Goal: Information Seeking & Learning: Learn about a topic

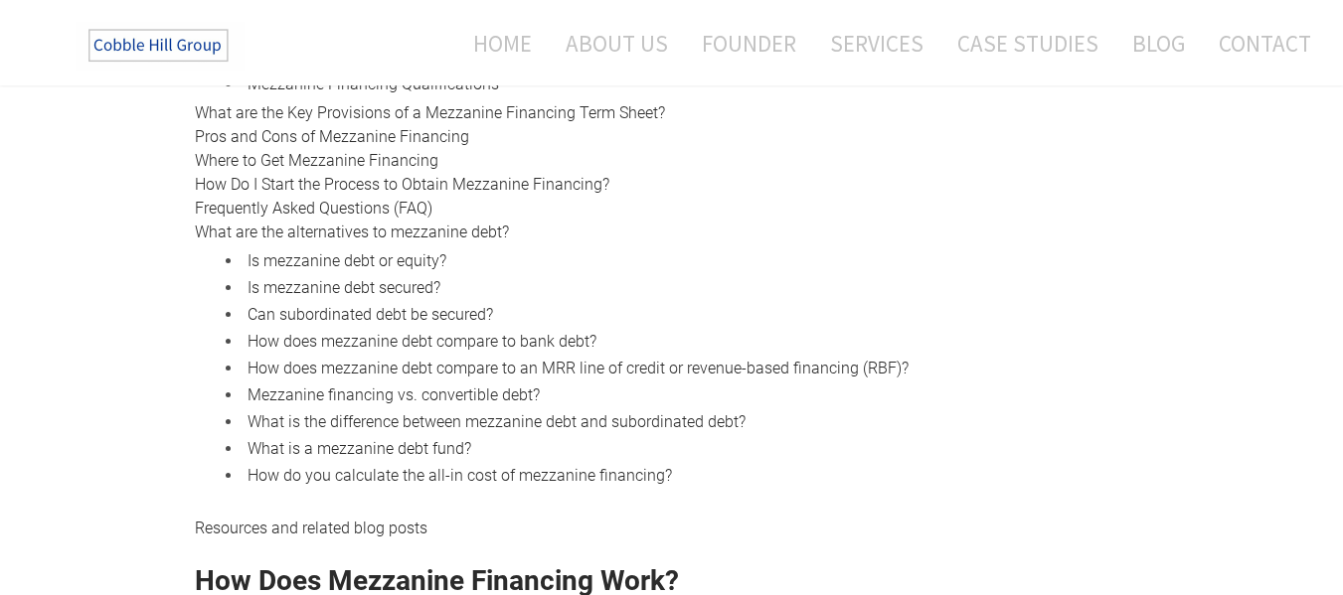
scroll to position [1217, 0]
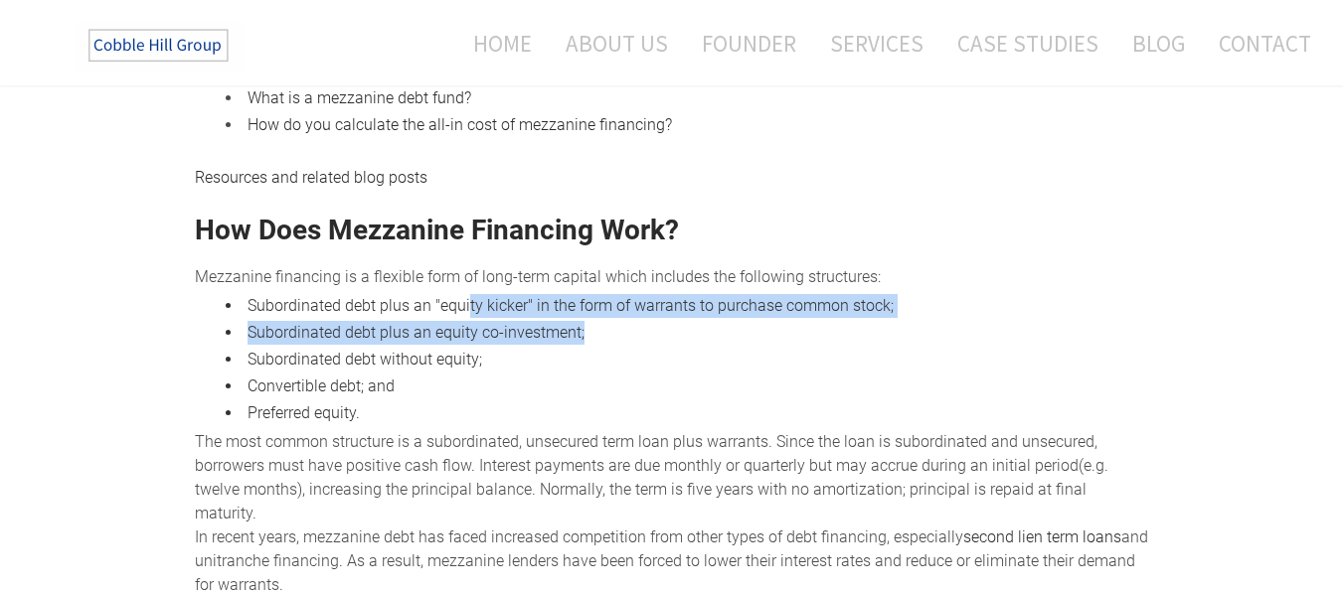
drag, startPoint x: 466, startPoint y: 283, endPoint x: 781, endPoint y: 320, distance: 317.2
click at [781, 320] on ul "Subordinated debt plus an "equity kicker" in the form of warrants to purchase c…" at bounding box center [672, 359] width 954 height 131
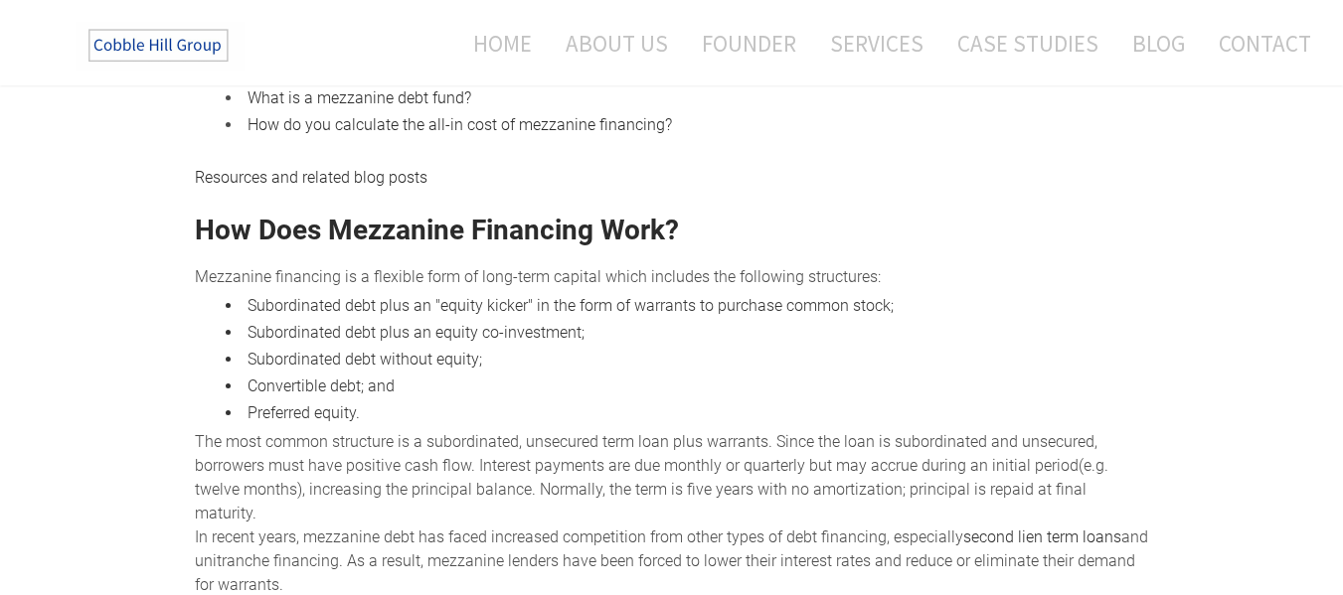
click at [783, 375] on li "Convertible debt; and" at bounding box center [696, 387] width 907 height 24
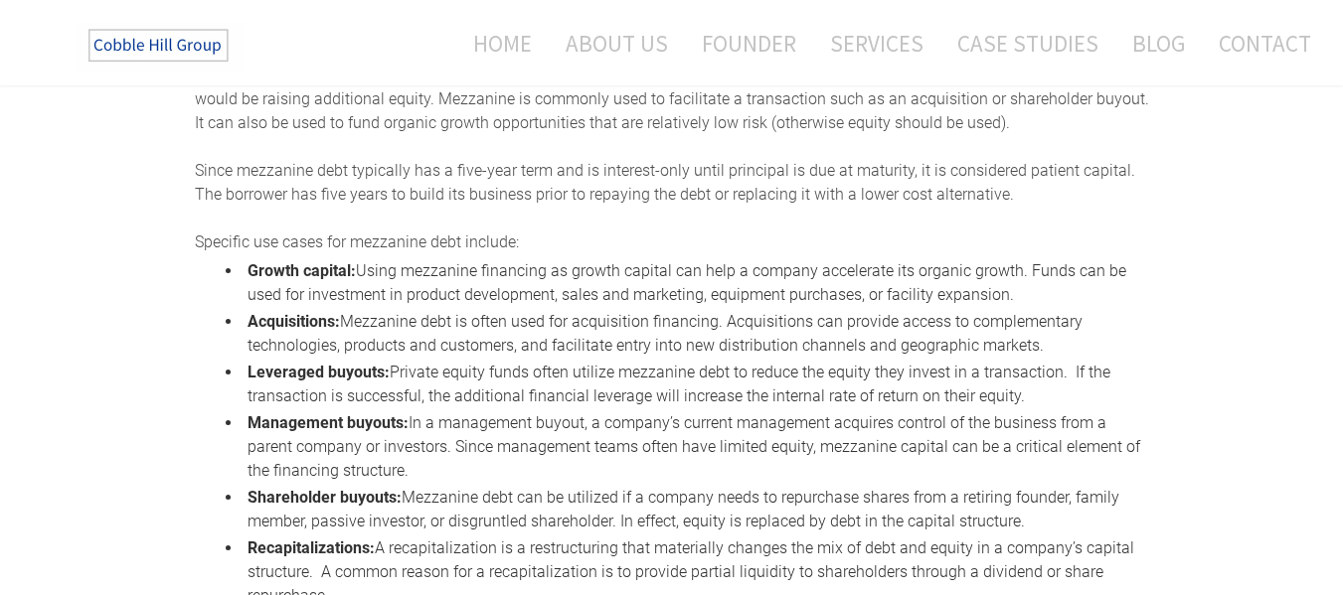
scroll to position [2012, 0]
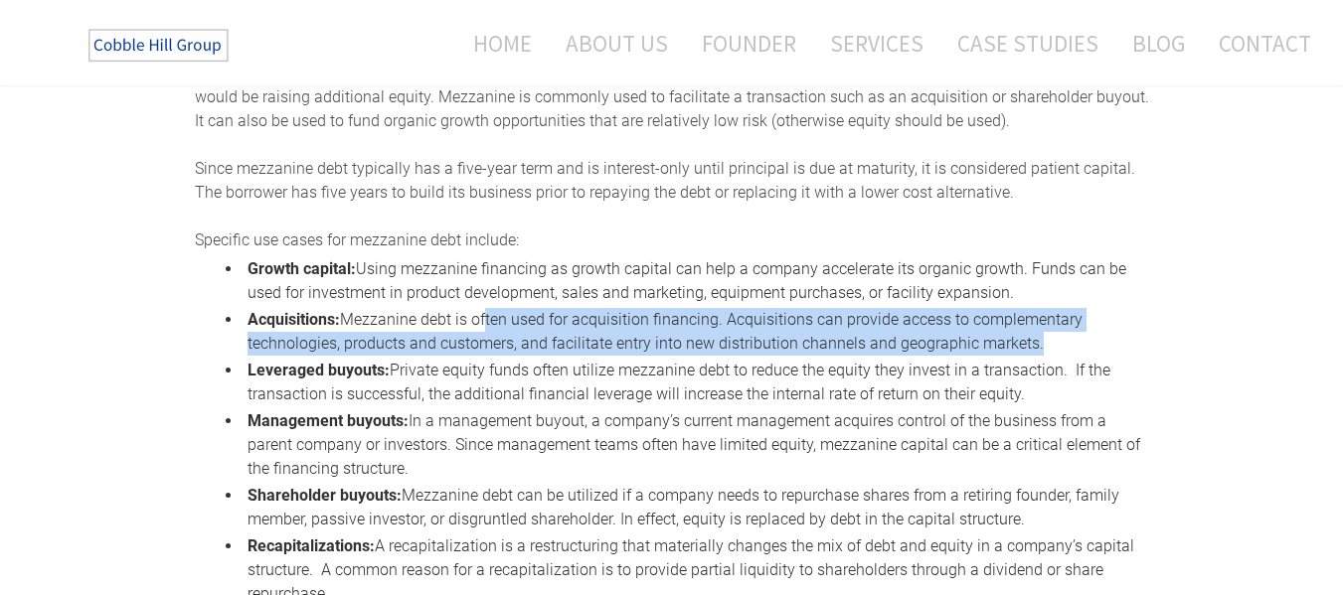
drag, startPoint x: 486, startPoint y: 270, endPoint x: 1069, endPoint y: 305, distance: 583.5
click at [1069, 308] on li "Acquisitions: Mezzanine debt is often used for acquisition financing. Acquisiti…" at bounding box center [696, 332] width 907 height 48
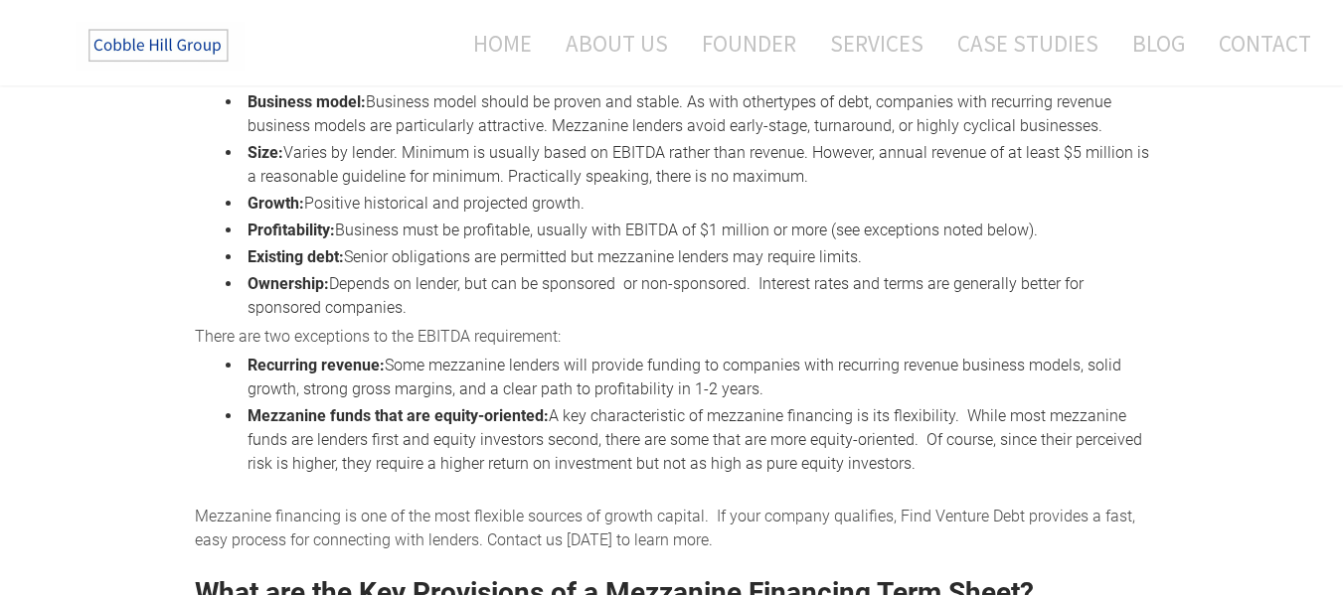
scroll to position [3105, 0]
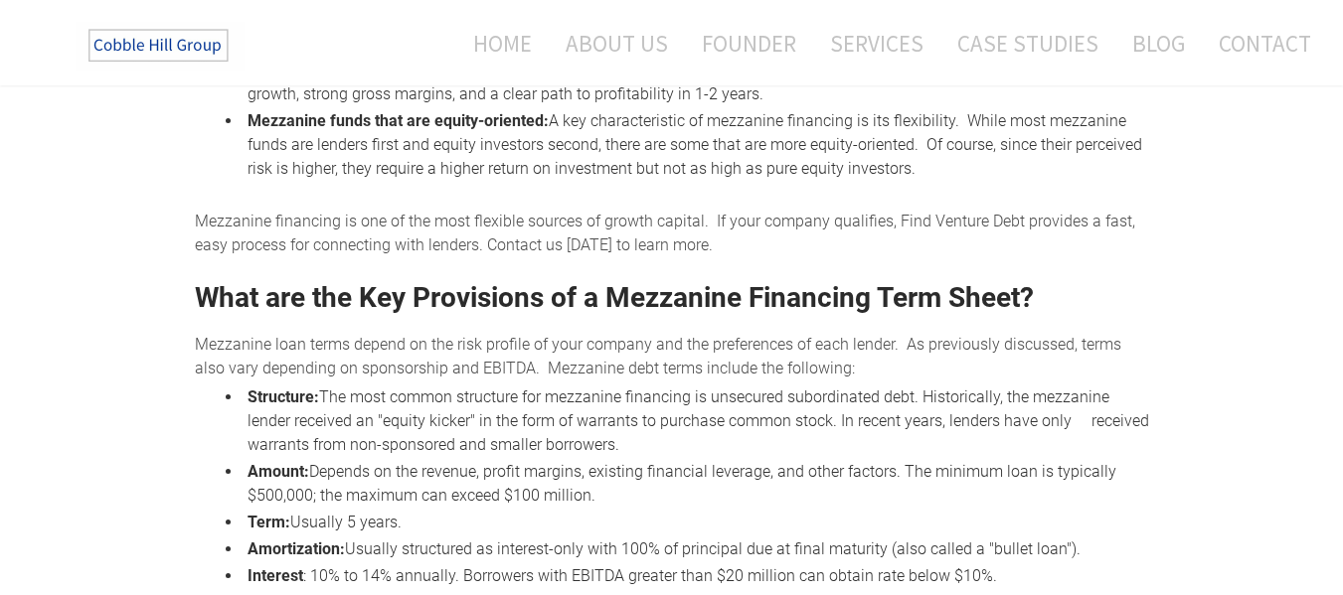
drag, startPoint x: 475, startPoint y: 415, endPoint x: 817, endPoint y: 439, distance: 342.8
click at [817, 460] on li "Amount: Depends on the revenue, profit margins, existing financial leverage, an…" at bounding box center [696, 484] width 907 height 48
click at [598, 538] on li "Amortization: Usually structured as interest-only with 100% of principal due at…" at bounding box center [696, 550] width 907 height 24
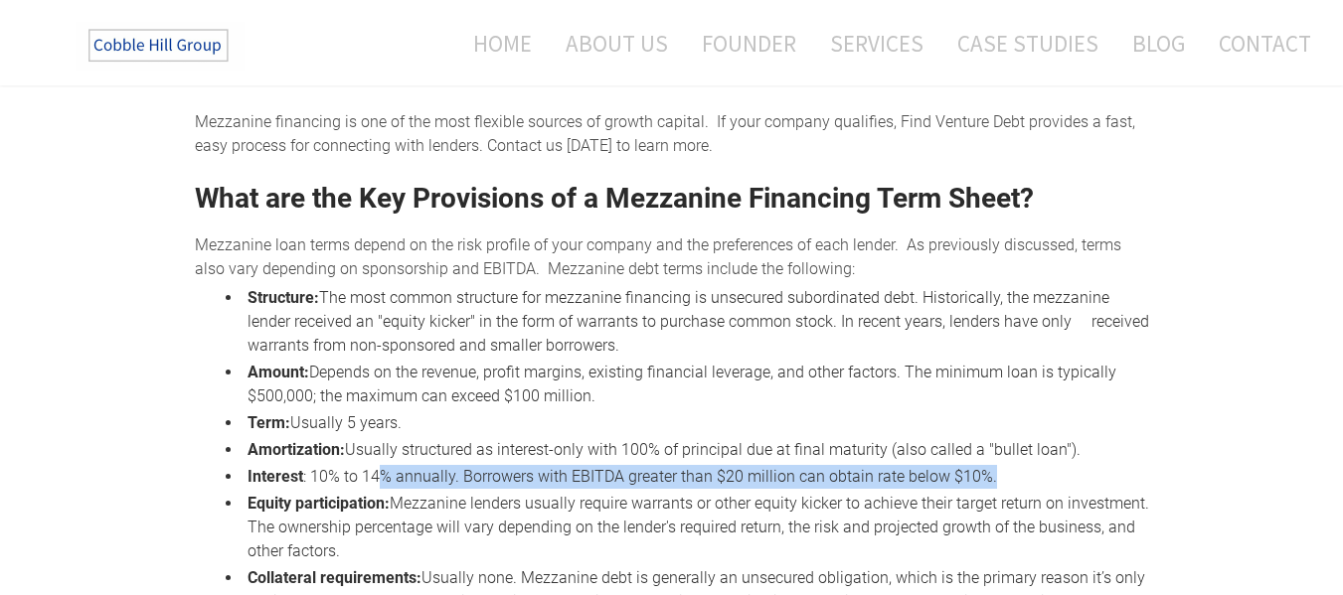
drag, startPoint x: 376, startPoint y: 428, endPoint x: 1091, endPoint y: 428, distance: 715.7
click at [1091, 465] on li "Interest : 10% to 14% annually. Borrowers with EBITDA greater than $20 million …" at bounding box center [696, 477] width 907 height 24
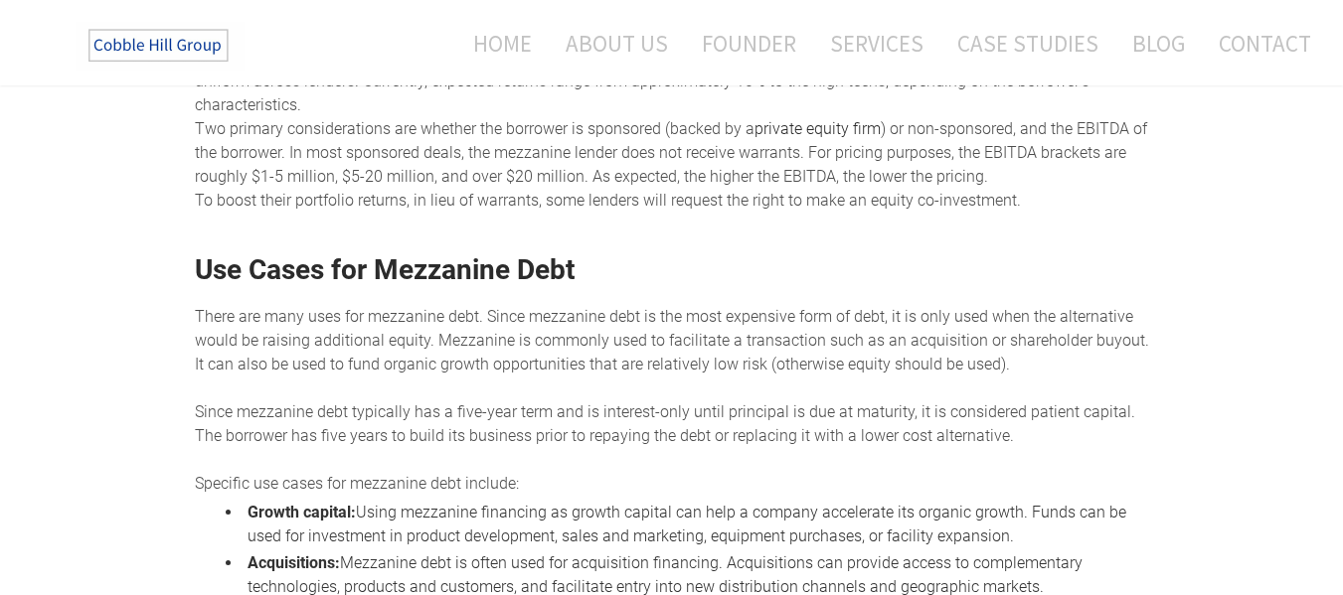
scroll to position [0, 0]
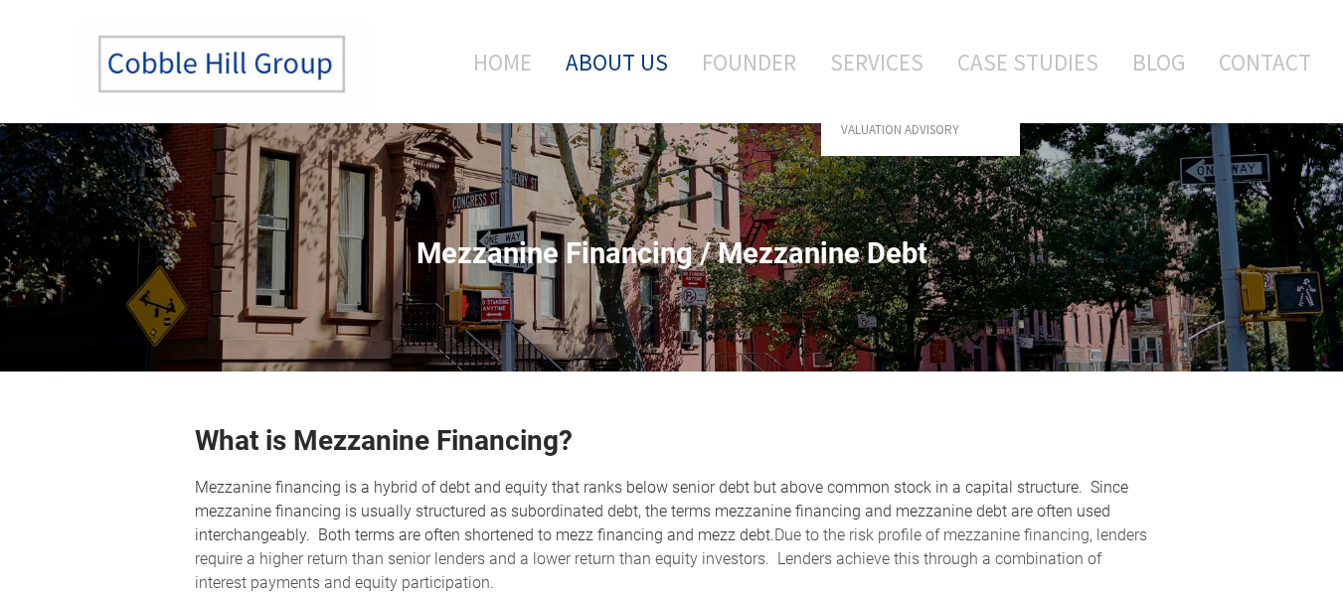
click at [627, 73] on link "About Us" at bounding box center [617, 62] width 132 height 83
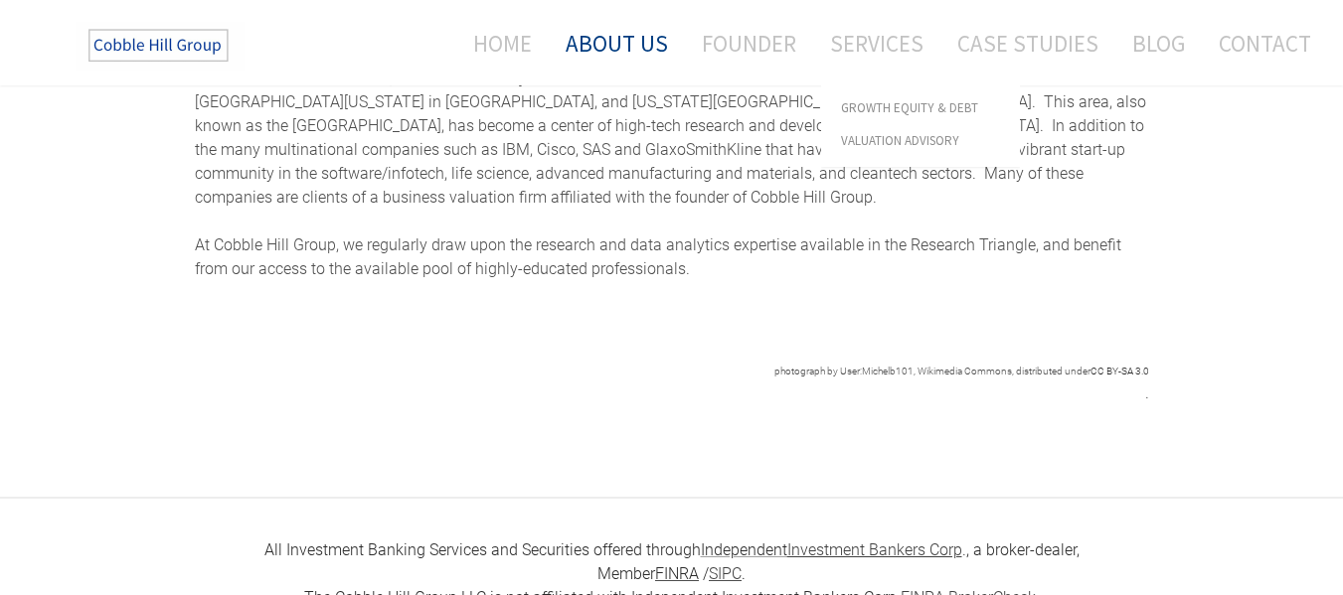
scroll to position [801, 0]
